Goal: Task Accomplishment & Management: Use online tool/utility

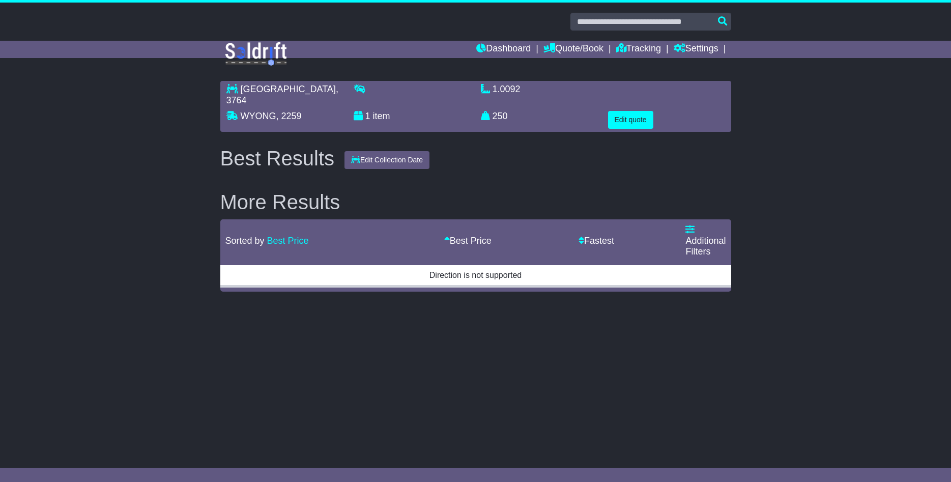
select select "*****"
click at [622, 112] on button "Edit quote" at bounding box center [630, 120] width 45 height 18
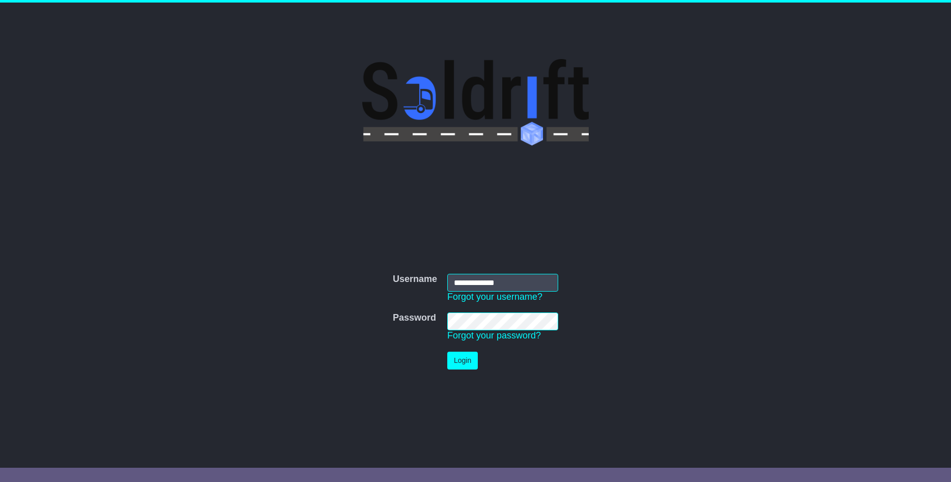
type input "**********"
click at [460, 359] on button "Login" at bounding box center [462, 361] width 31 height 18
